Goal: Information Seeking & Learning: Check status

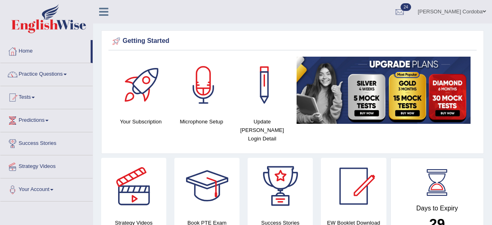
scroll to position [961, 0]
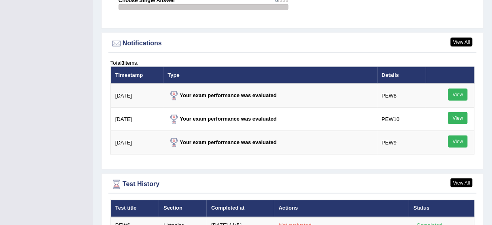
drag, startPoint x: 297, startPoint y: 127, endPoint x: 497, endPoint y: 223, distance: 222.0
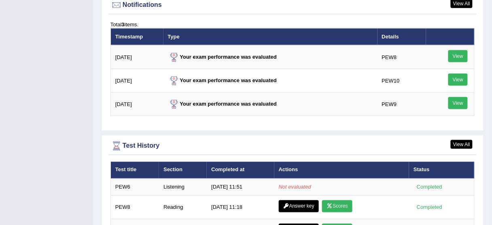
scroll to position [1026, 0]
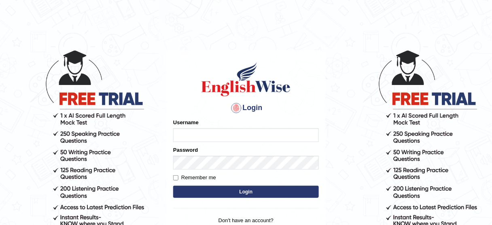
type input "jcaugustoo"
click at [245, 144] on form "Please fix the following errors: Username jcaugustoo Password Remember me Login" at bounding box center [246, 159] width 146 height 81
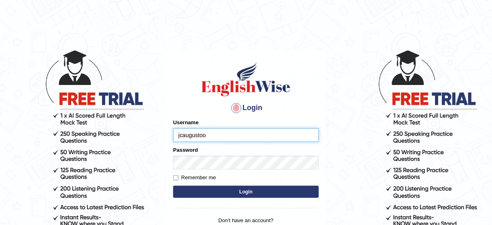
click at [243, 132] on input "jcaugustoo" at bounding box center [246, 135] width 146 height 14
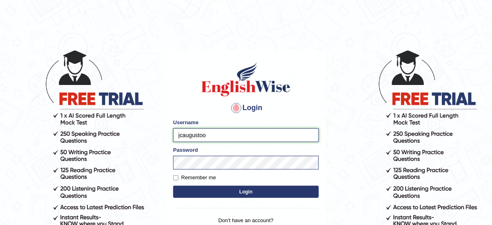
click at [243, 133] on input "jcaugustoo" at bounding box center [246, 135] width 146 height 14
click at [243, 134] on input "jcaugustoo" at bounding box center [246, 135] width 146 height 14
type input "Aitor"
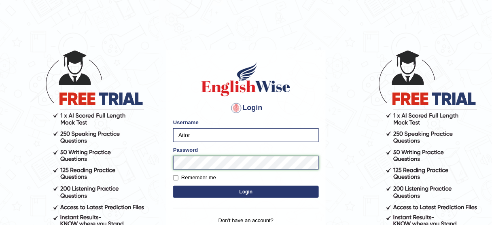
click at [173, 186] on button "Login" at bounding box center [246, 192] width 146 height 12
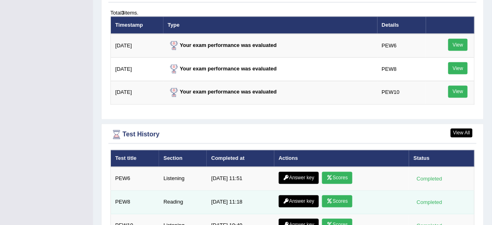
scroll to position [1101, 0]
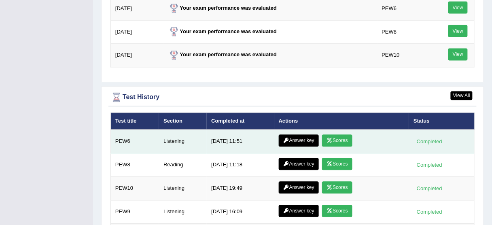
click at [310, 135] on link "Answer key" at bounding box center [299, 141] width 40 height 12
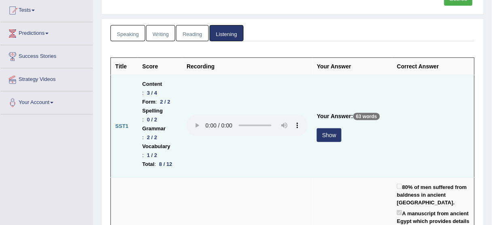
scroll to position [97, 0]
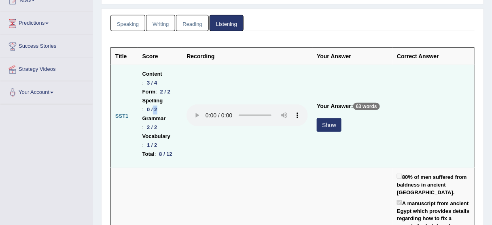
click at [159, 114] on li "Spelling : 0 / 2" at bounding box center [160, 105] width 36 height 18
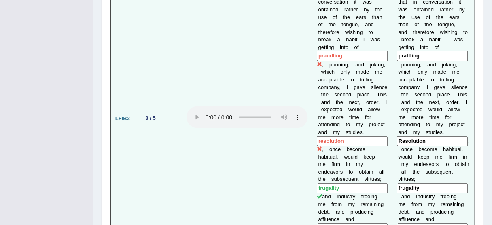
scroll to position [1003, 0]
drag, startPoint x: 397, startPoint y: 144, endPoint x: 417, endPoint y: 146, distance: 20.3
click at [417, 146] on td "T h i s b e i n g a c q u i r e d a n d established , s i l e n c e w o u l d b…" at bounding box center [433, 119] width 82 height 390
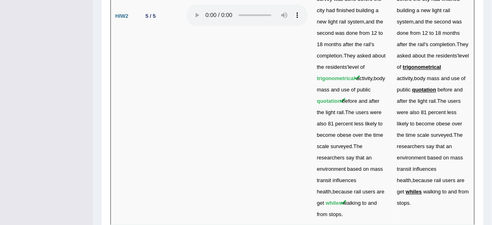
scroll to position [2784, 0]
